Goal: Transaction & Acquisition: Book appointment/travel/reservation

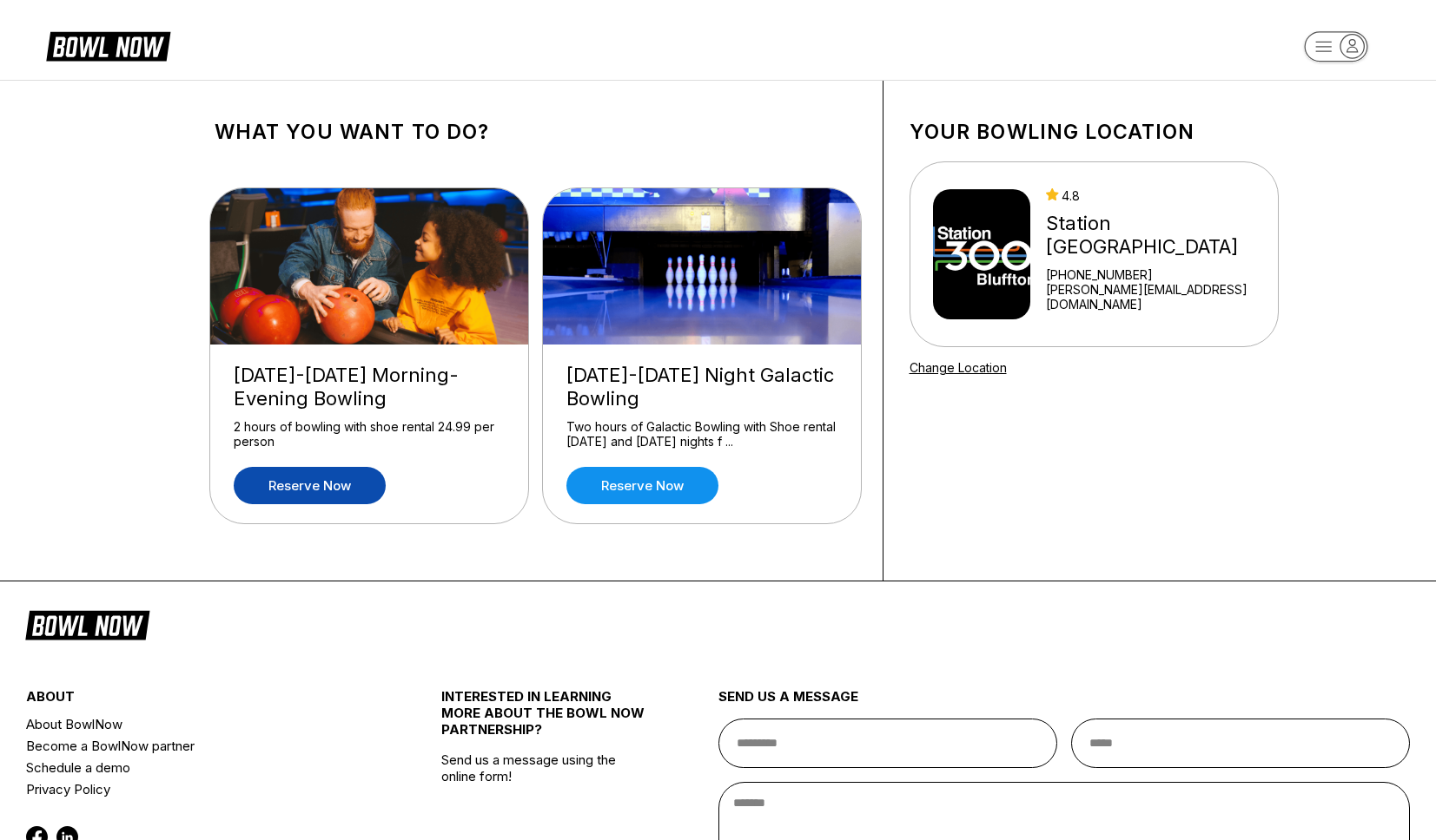
click at [287, 491] on link "Reserve now" at bounding box center [309, 485] width 152 height 37
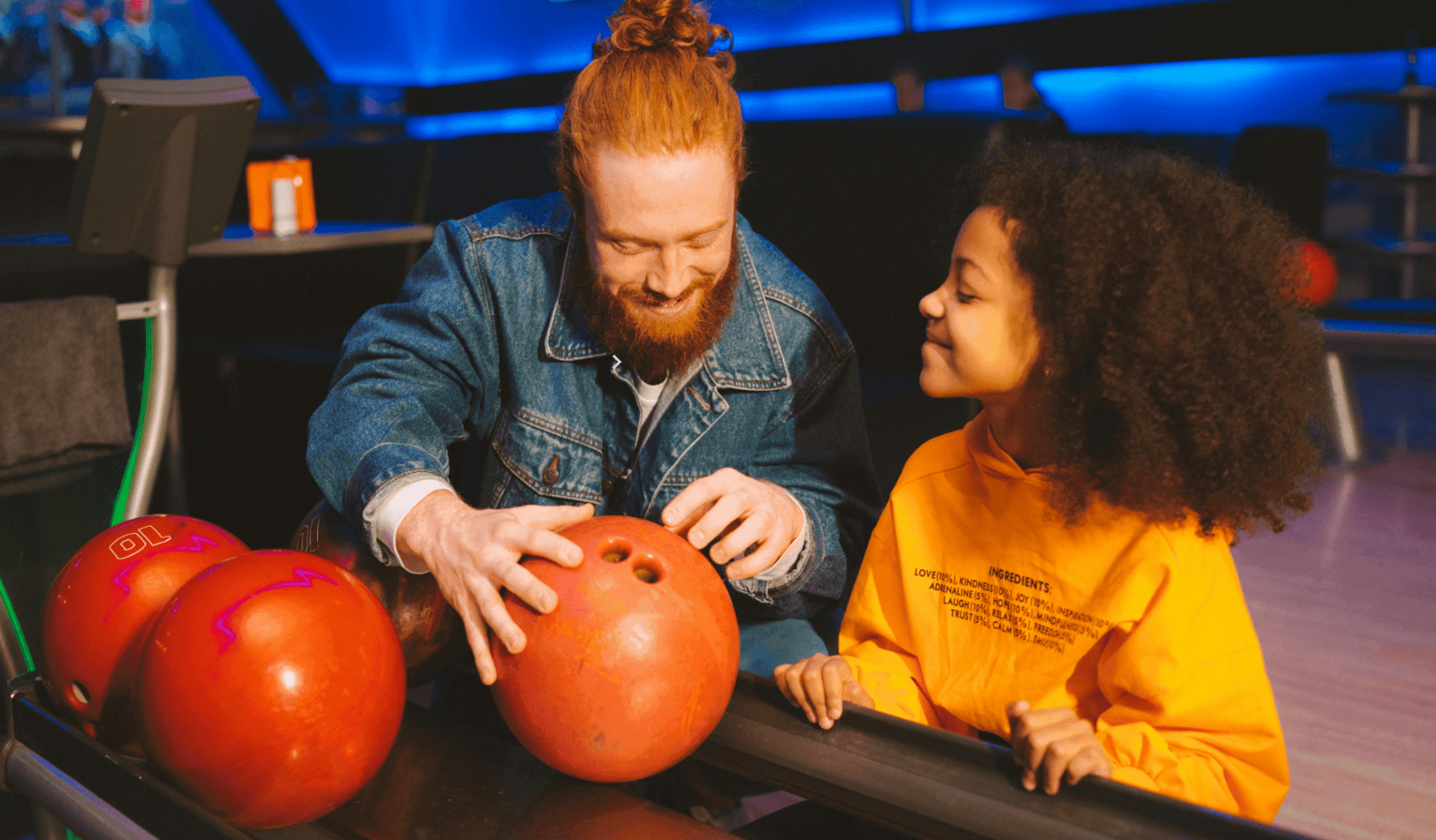
click at [247, 485] on div "12" at bounding box center [234, 473] width 24 height 24
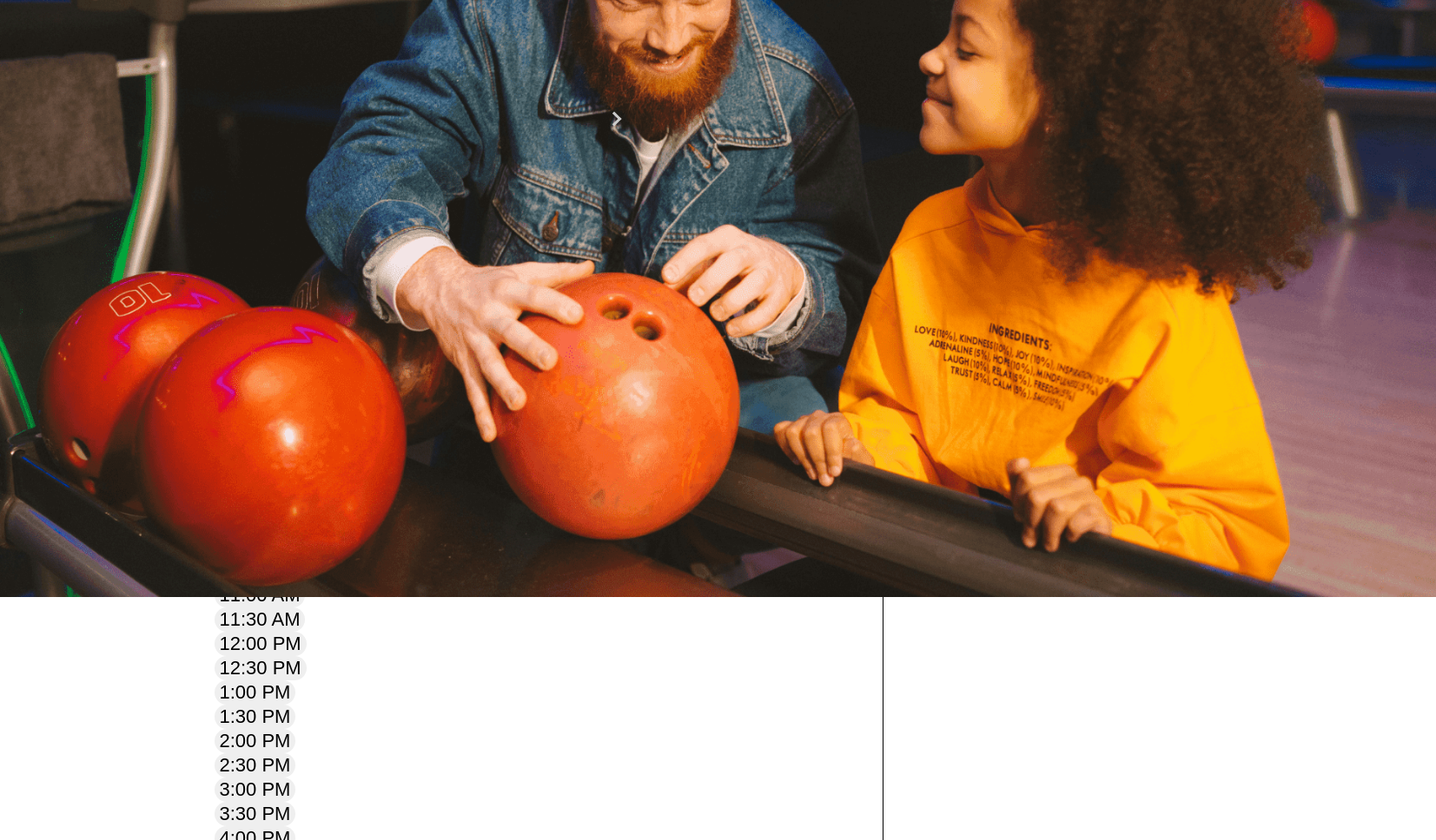
scroll to position [225, 0]
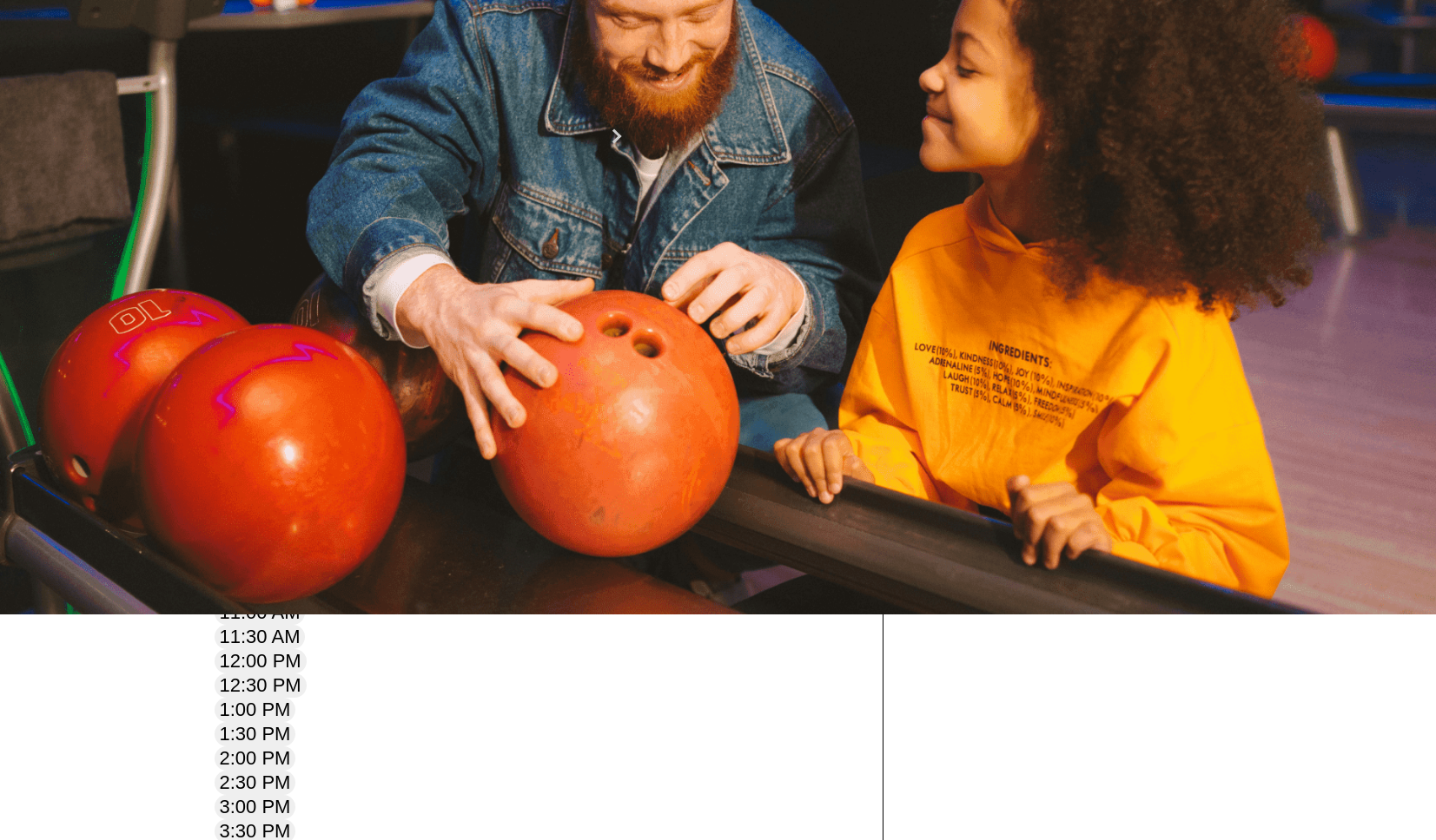
click at [418, 233] on div "5 6 7 8 9 10 11" at bounding box center [319, 220] width 197 height 28
click at [388, 231] on div "10" at bounding box center [375, 219] width 24 height 24
click at [388, 260] on div "17" at bounding box center [375, 247] width 24 height 24
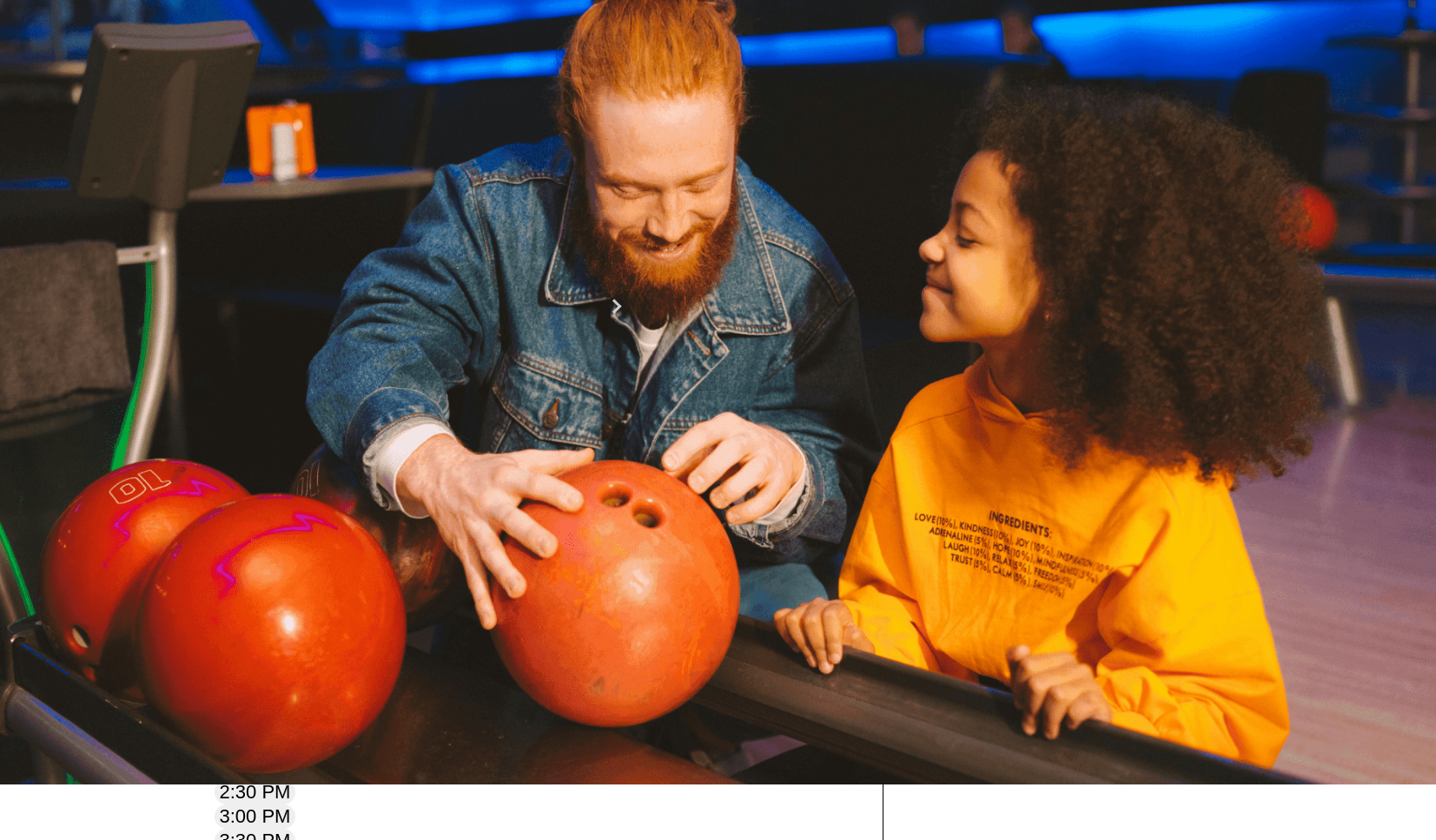
scroll to position [0, 0]
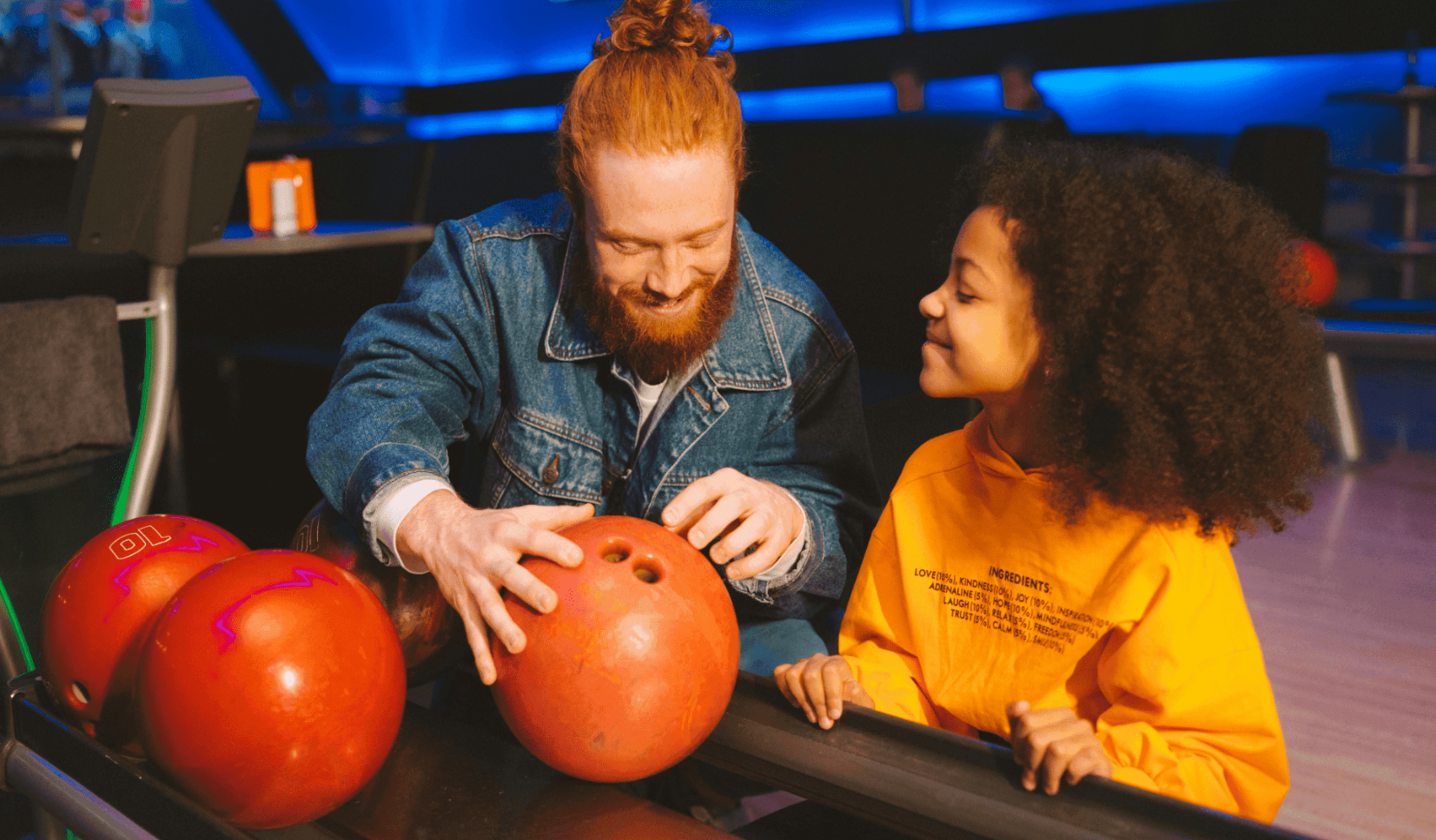
click at [634, 489] on link "Reserve now" at bounding box center [642, 485] width 152 height 37
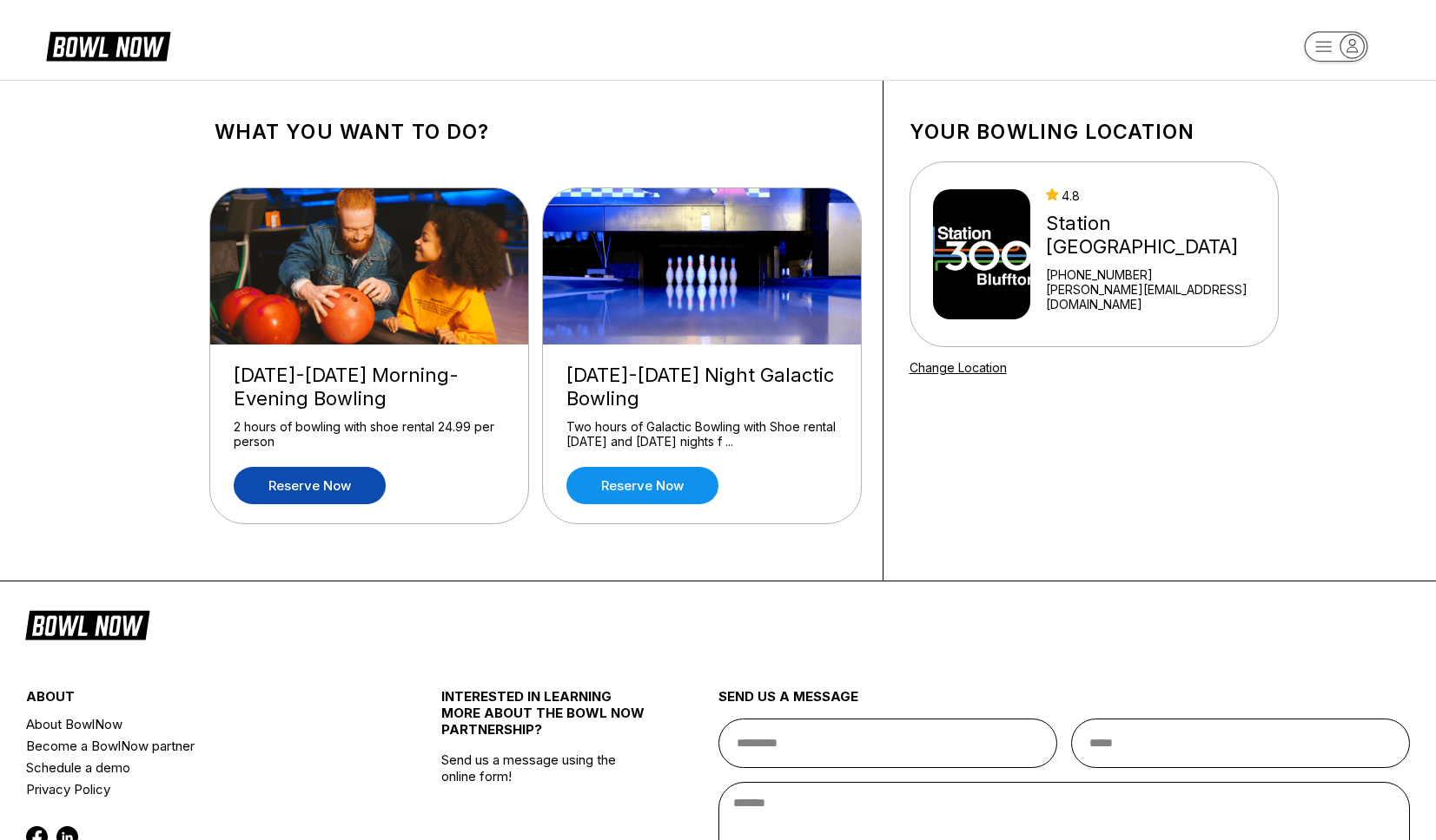
click at [304, 485] on link "Reserve now" at bounding box center [309, 485] width 152 height 37
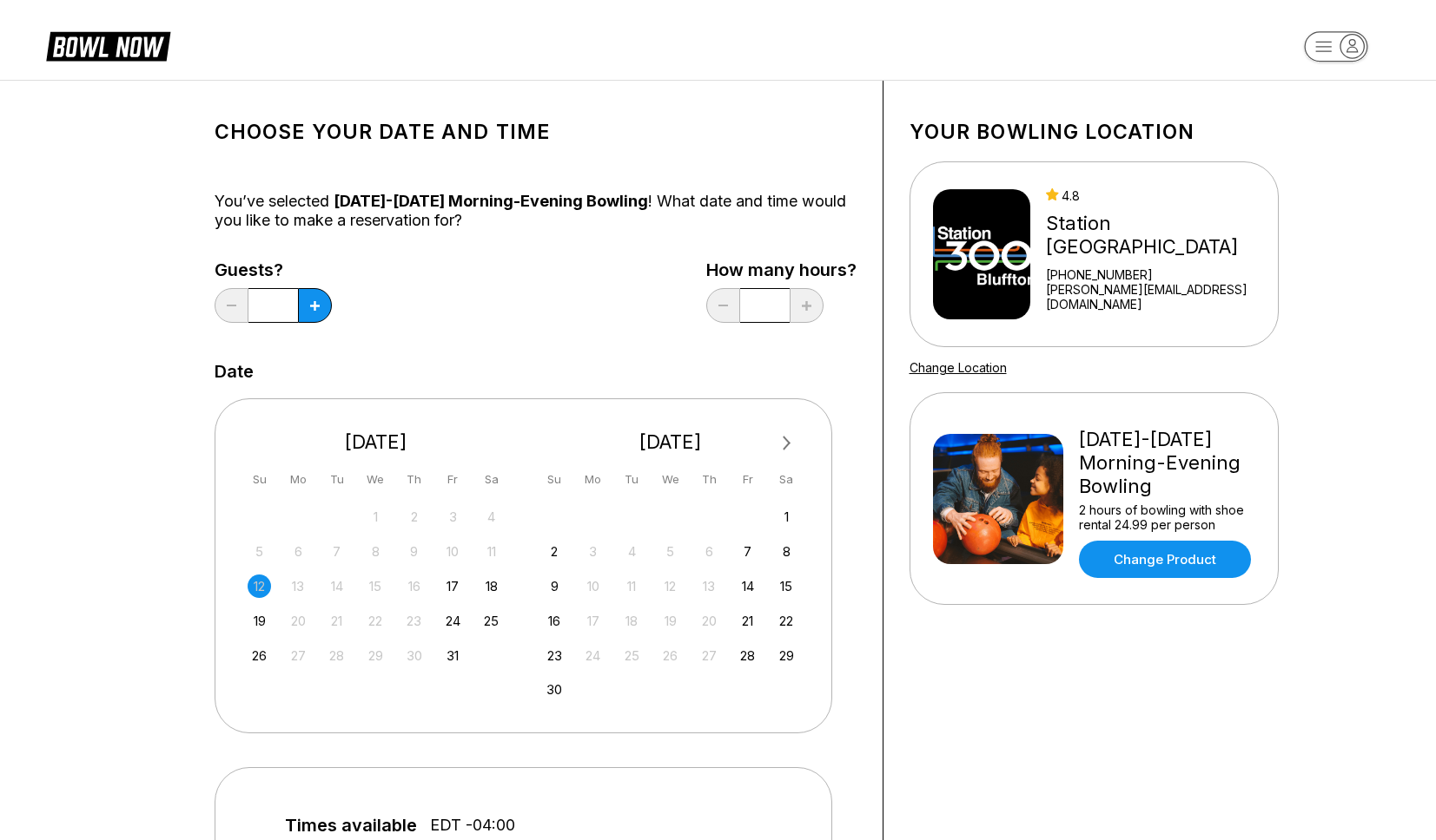
click at [284, 590] on div "12 13 14 15 16 17 18" at bounding box center [376, 586] width 261 height 26
click at [309, 311] on button at bounding box center [315, 305] width 33 height 34
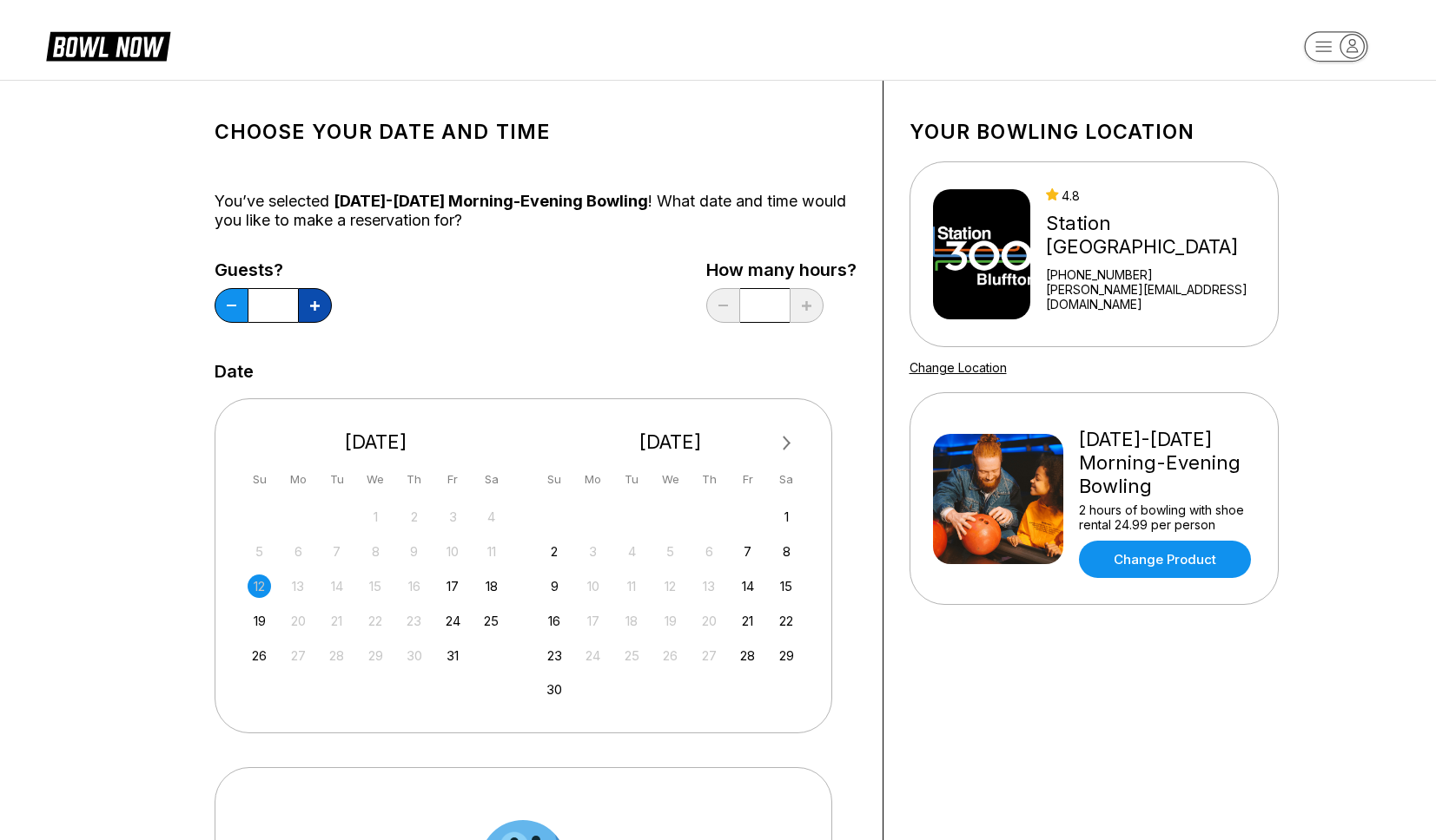
click at [309, 311] on button at bounding box center [315, 305] width 33 height 34
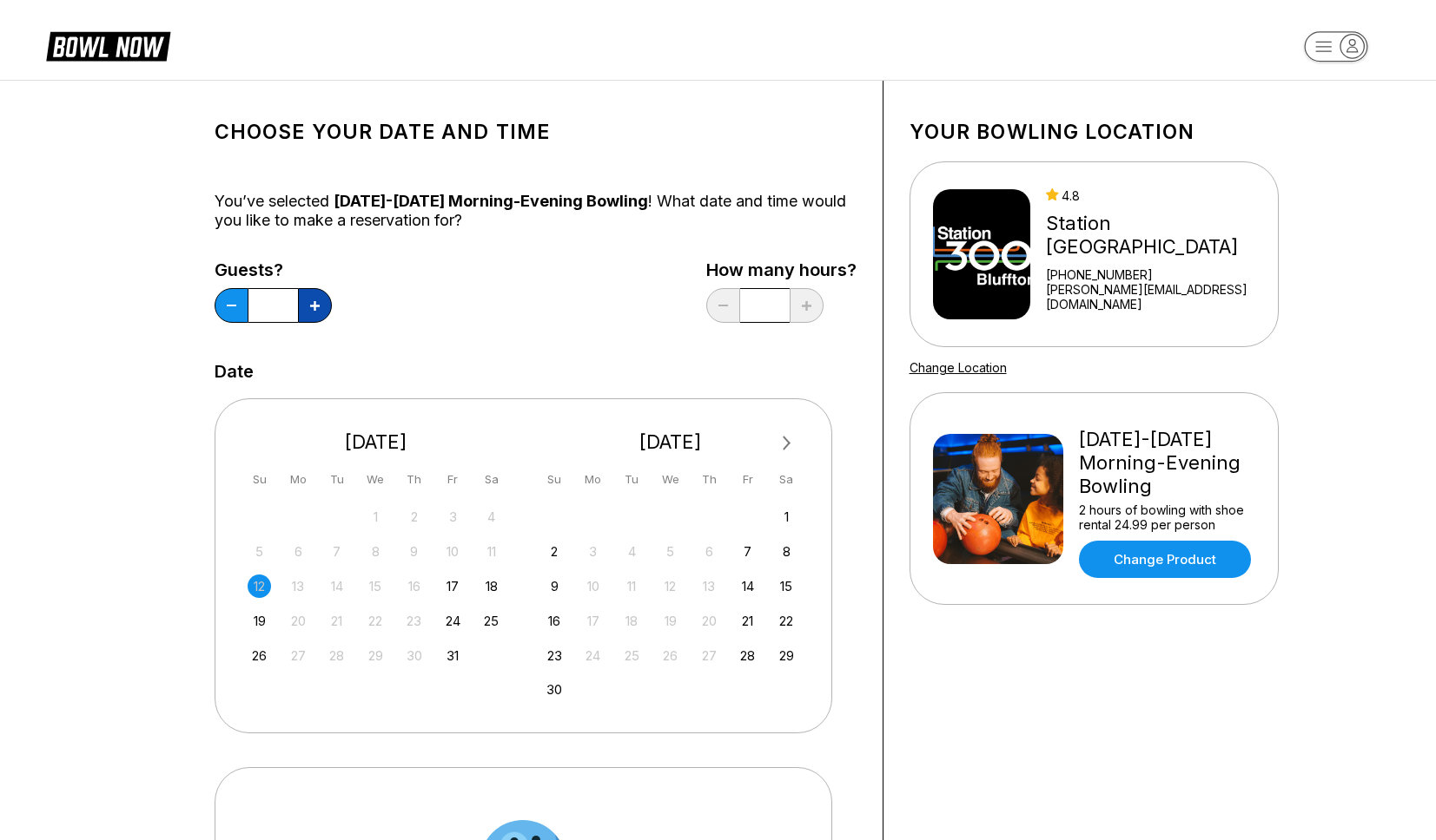
type input "**"
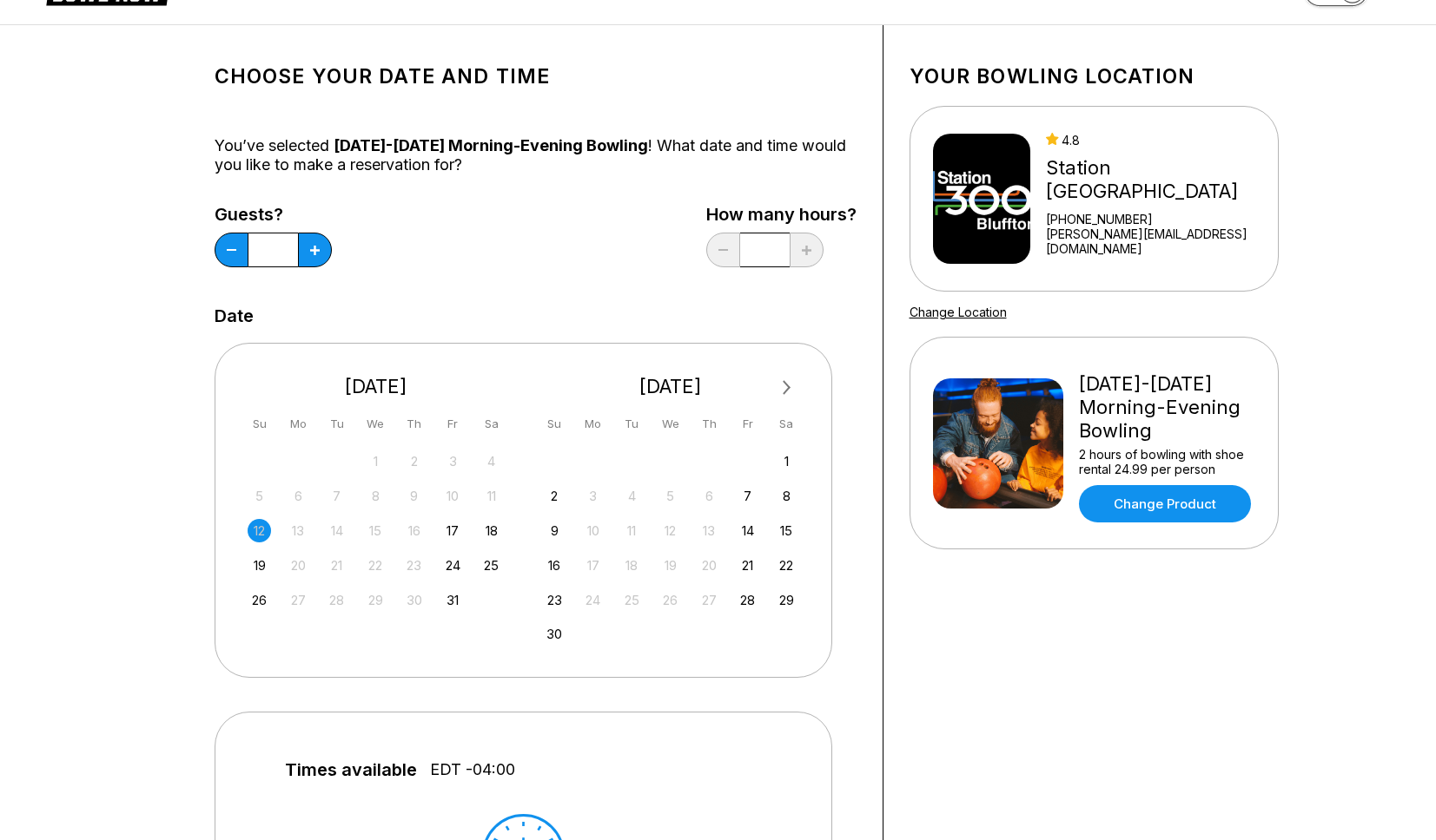
scroll to position [47, 0]
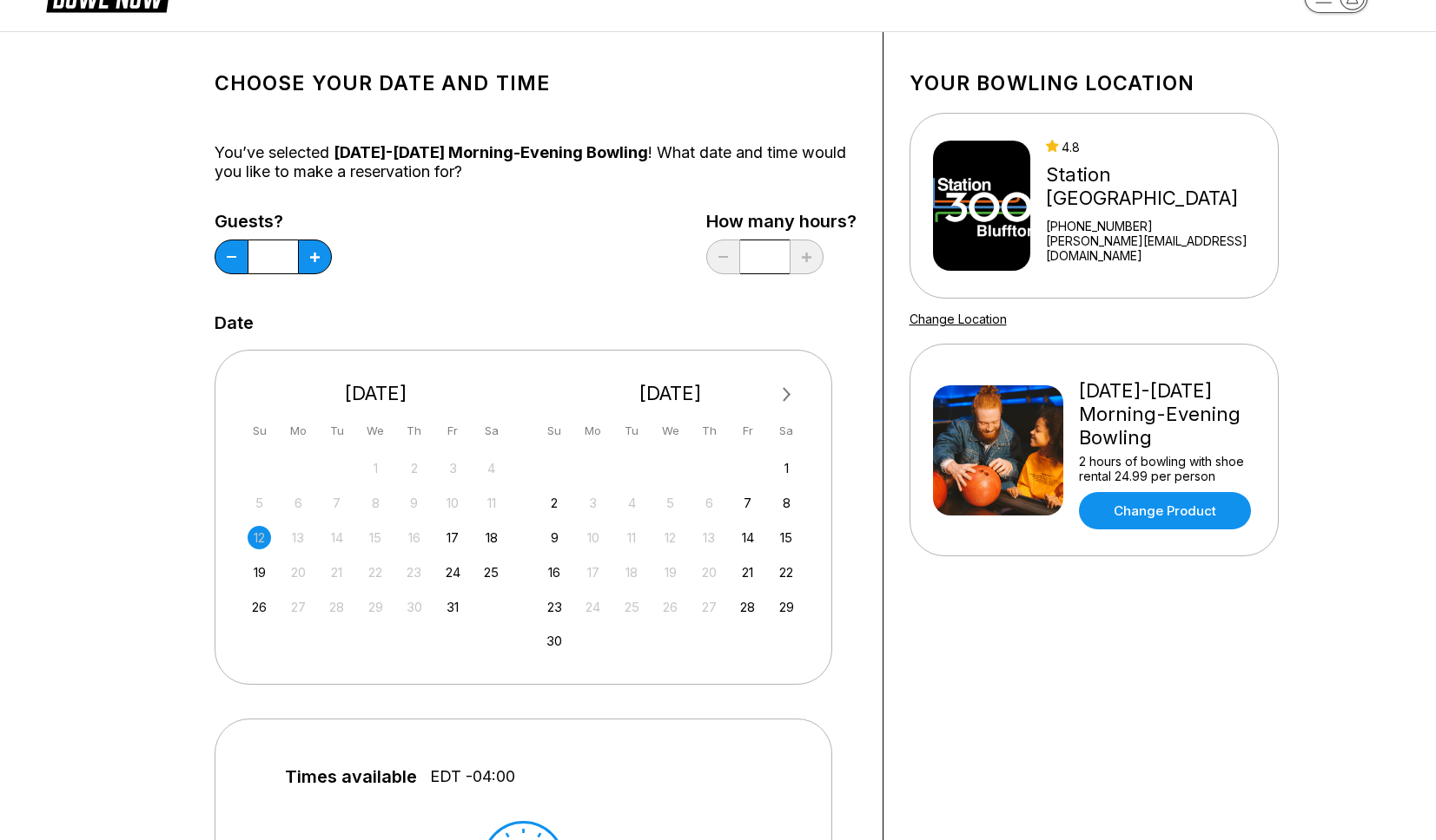
click at [159, 507] on div "Choose your Date and time You’ve selected Friday-Sunday Morning-Evening Bowling…" at bounding box center [718, 694] width 1129 height 1324
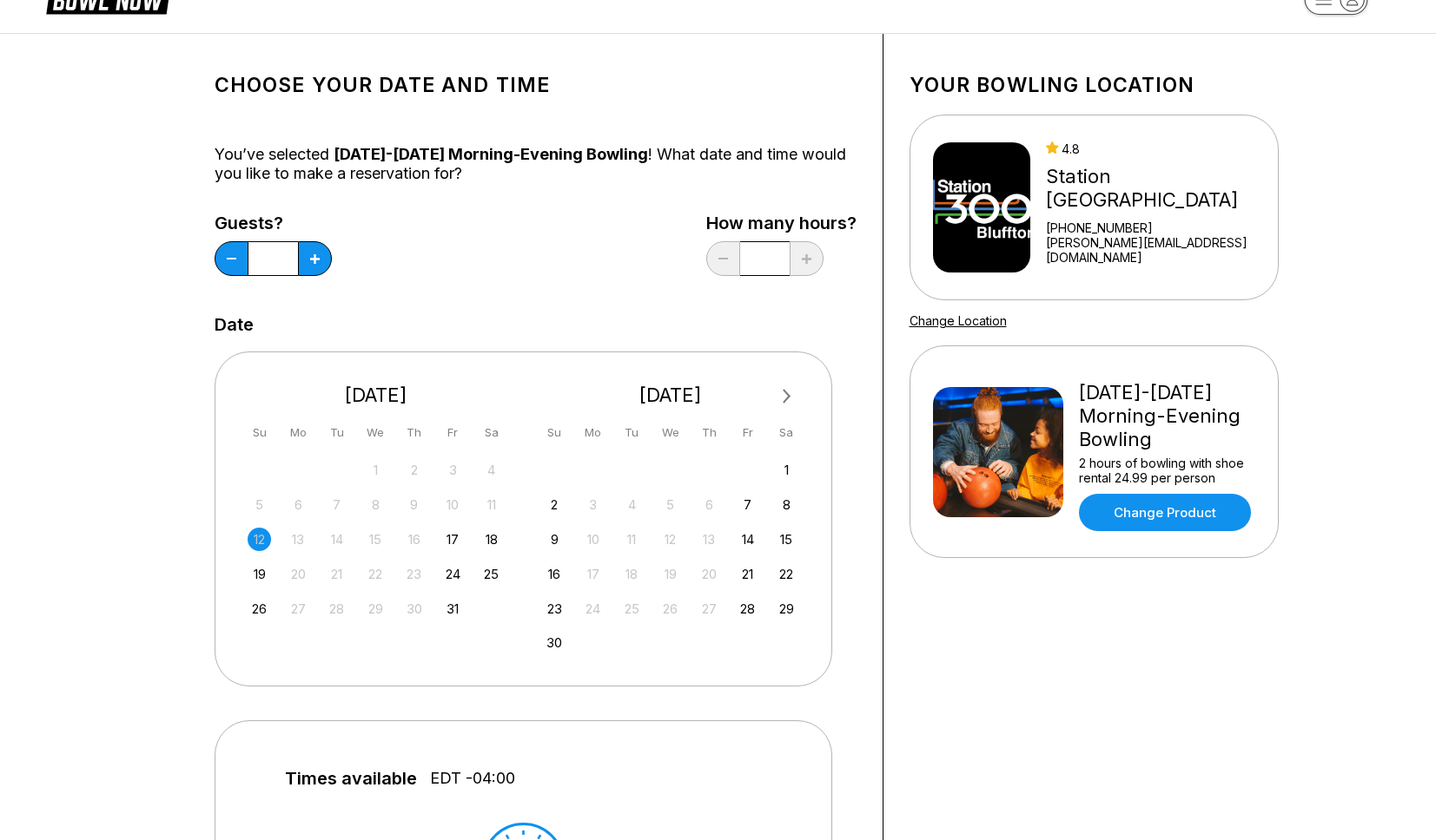
click at [497, 500] on div "11" at bounding box center [491, 505] width 24 height 24
